Goal: Information Seeking & Learning: Learn about a topic

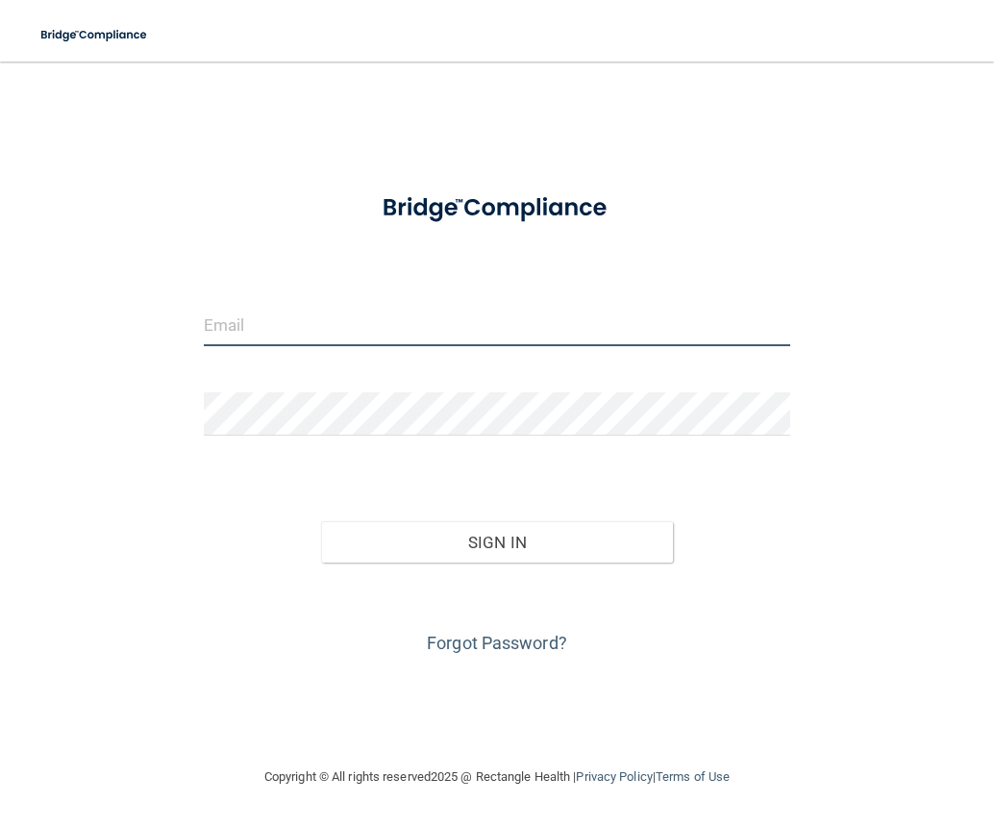
click at [322, 339] on input "email" at bounding box center [497, 324] width 587 height 43
type input "[EMAIL_ADDRESS][DOMAIN_NAME]"
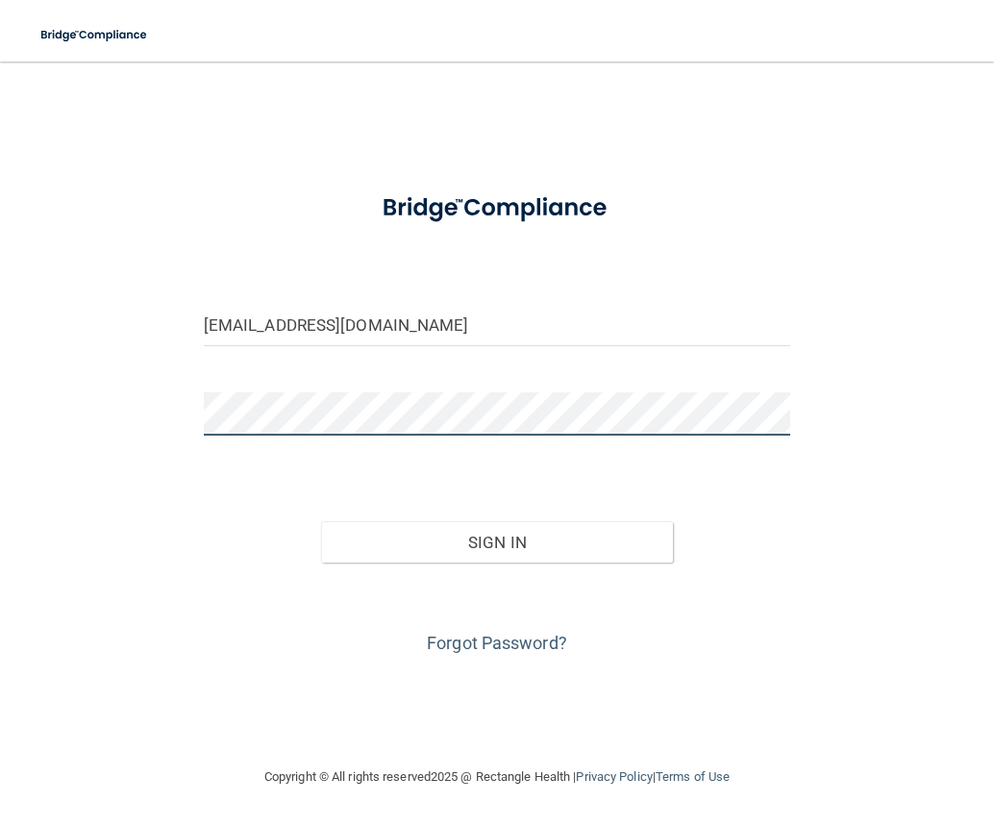
click at [321, 521] on button "Sign In" at bounding box center [497, 542] width 352 height 42
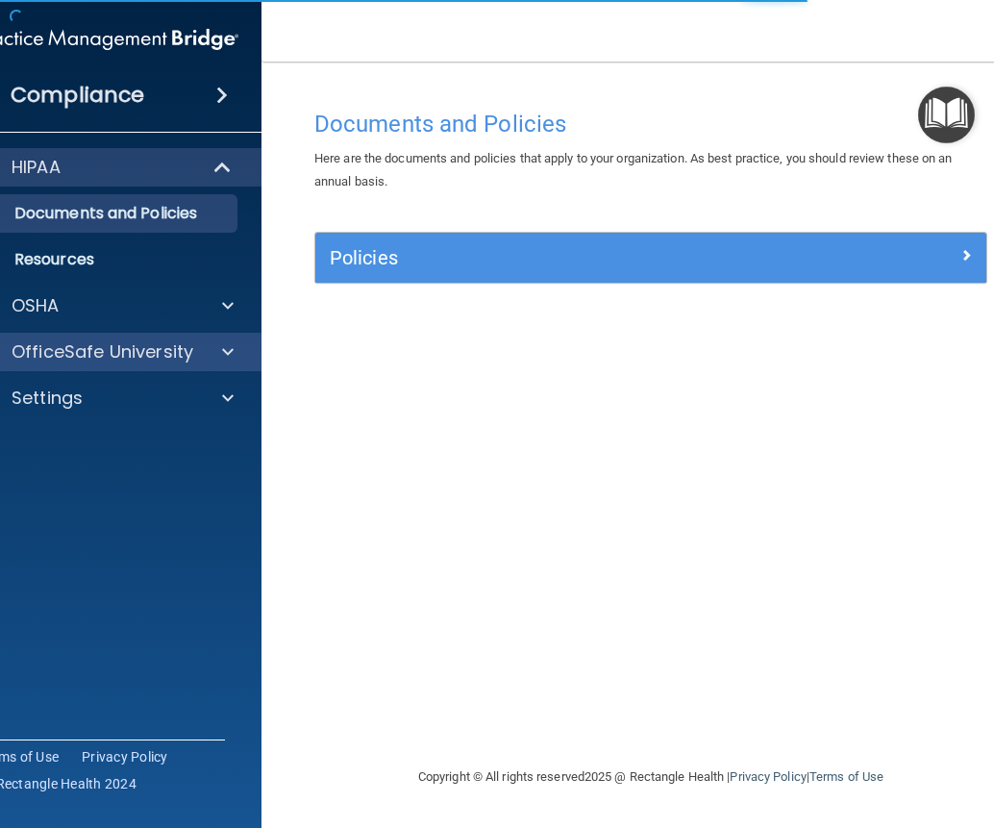
click at [66, 335] on div "OfficeSafe University" at bounding box center [108, 352] width 309 height 38
click at [65, 356] on p "OfficeSafe University" at bounding box center [103, 351] width 182 height 23
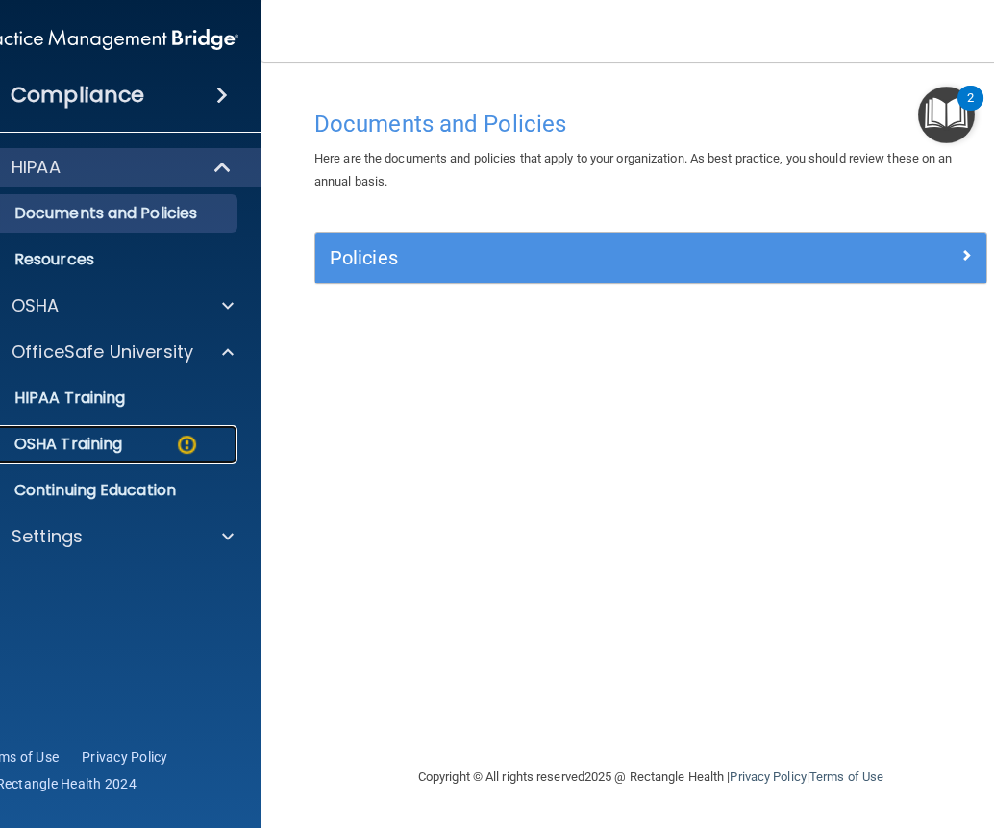
click at [98, 449] on p "OSHA Training" at bounding box center [44, 444] width 156 height 19
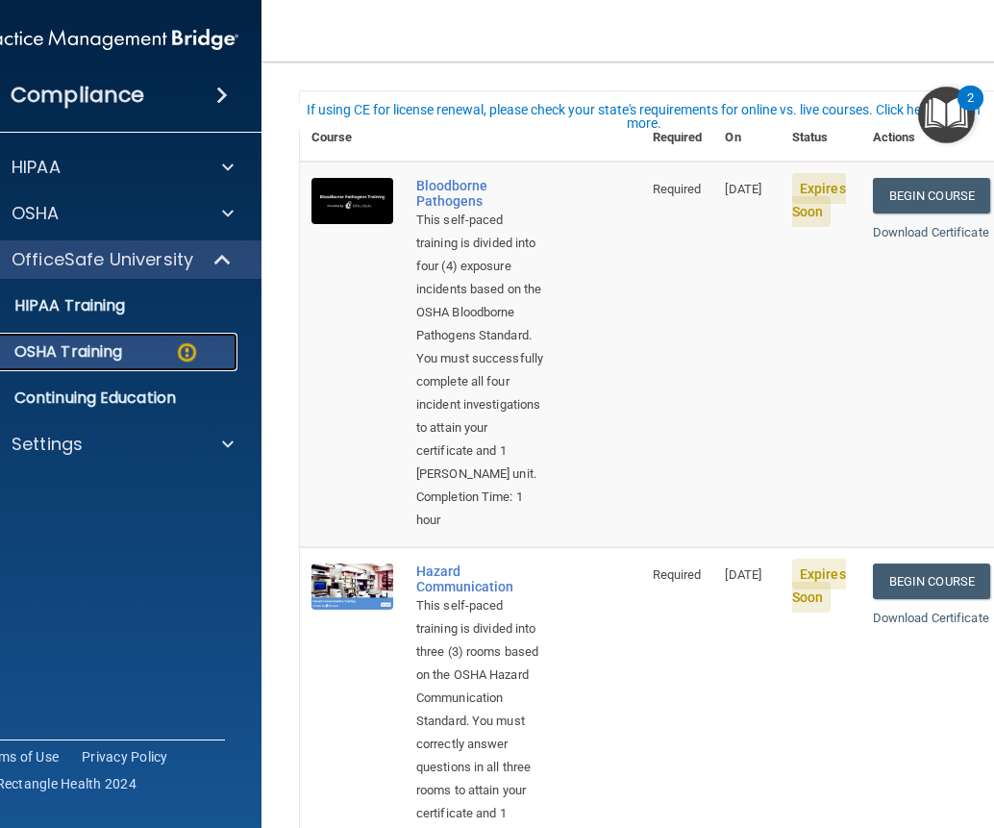
scroll to position [96, 0]
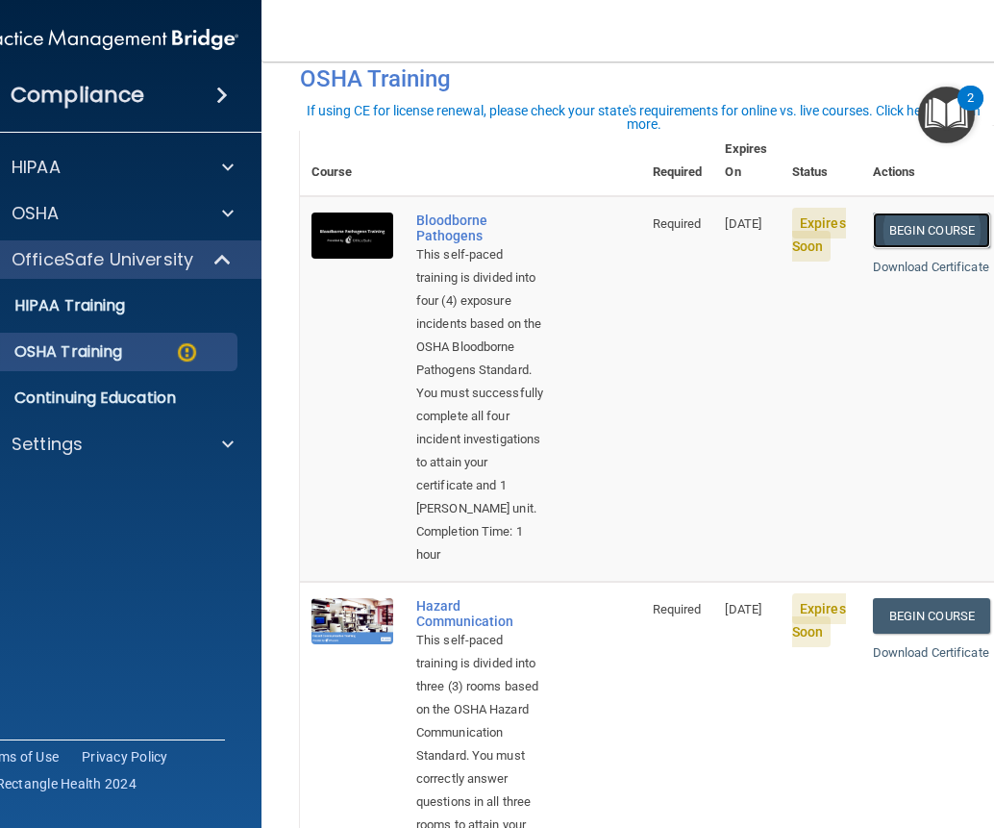
click at [923, 212] on link "Begin Course" at bounding box center [931, 230] width 117 height 36
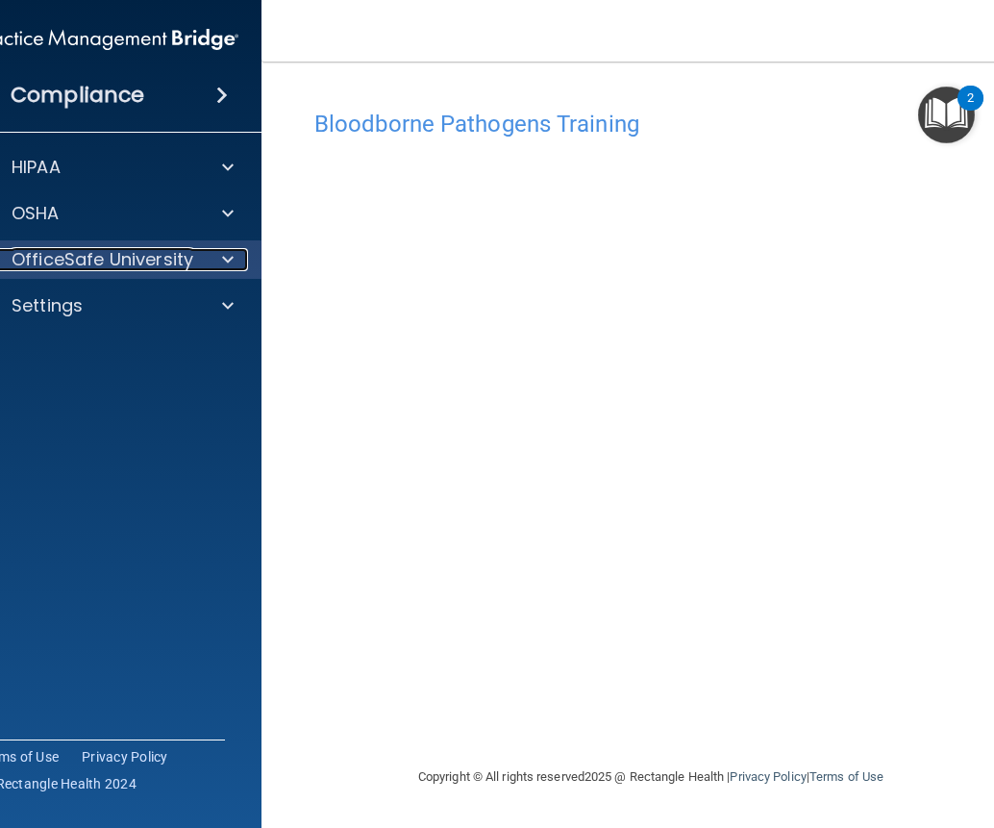
click at [94, 259] on p "OfficeSafe University" at bounding box center [103, 259] width 182 height 23
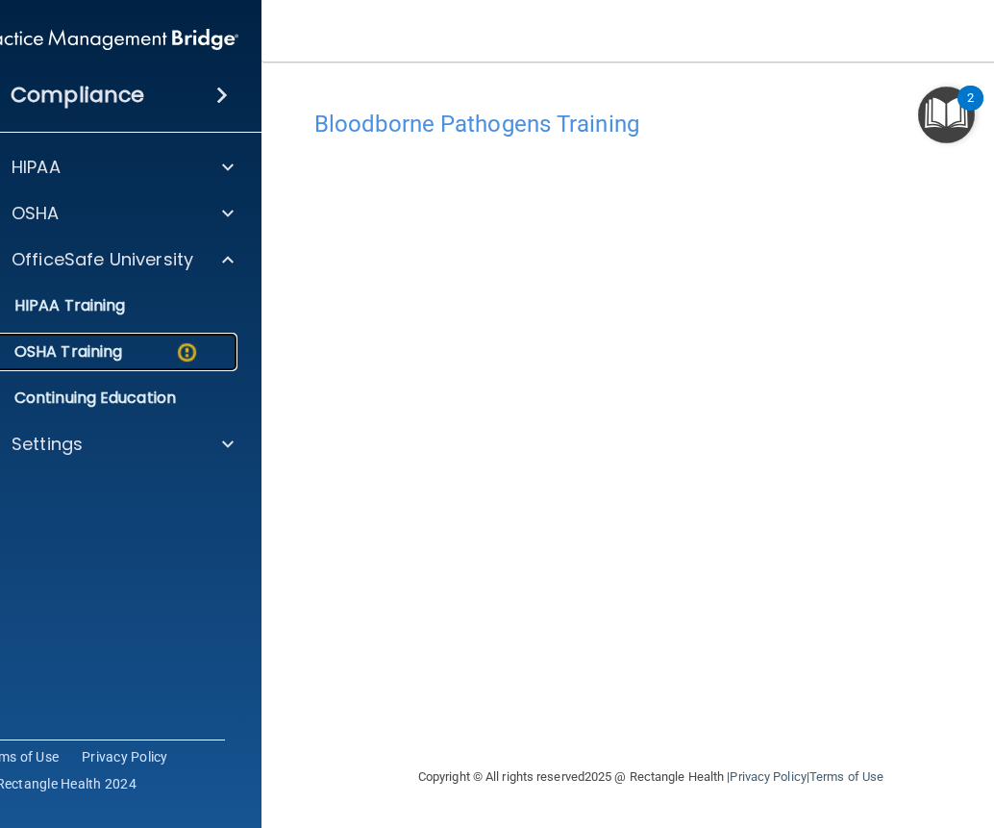
click at [87, 339] on link "OSHA Training" at bounding box center [86, 352] width 303 height 38
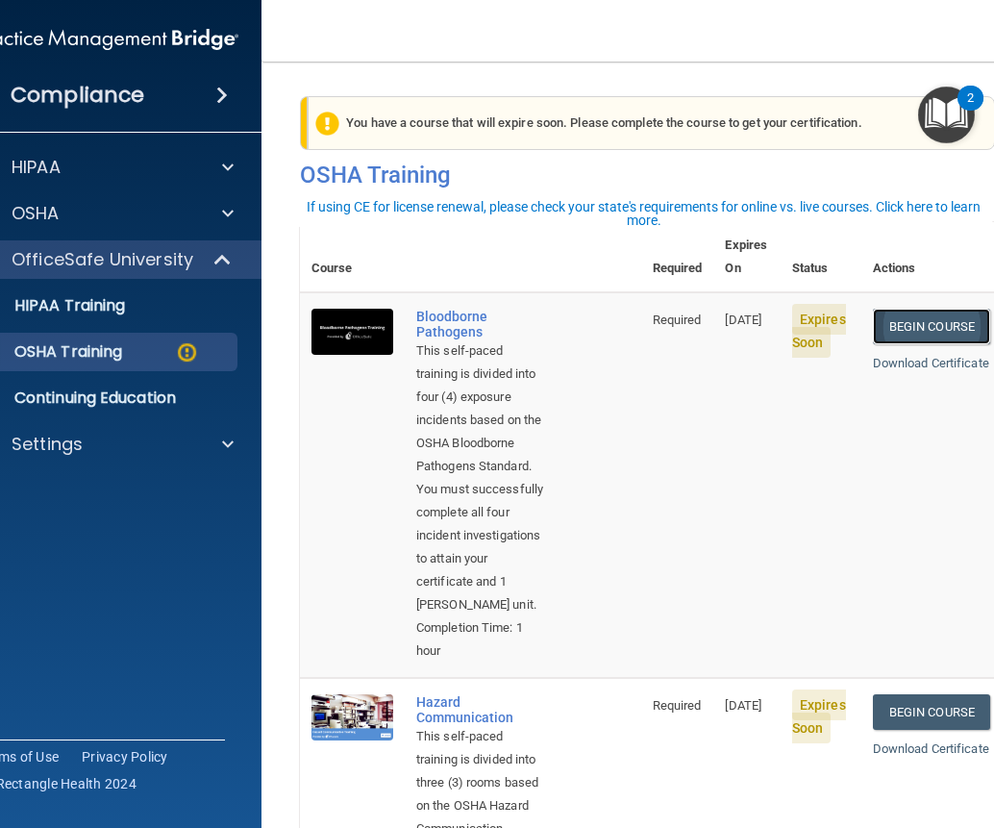
click at [929, 309] on link "Begin Course" at bounding box center [931, 327] width 117 height 36
click at [921, 309] on link "Begin Course" at bounding box center [931, 327] width 117 height 36
